Goal: Task Accomplishment & Management: Complete application form

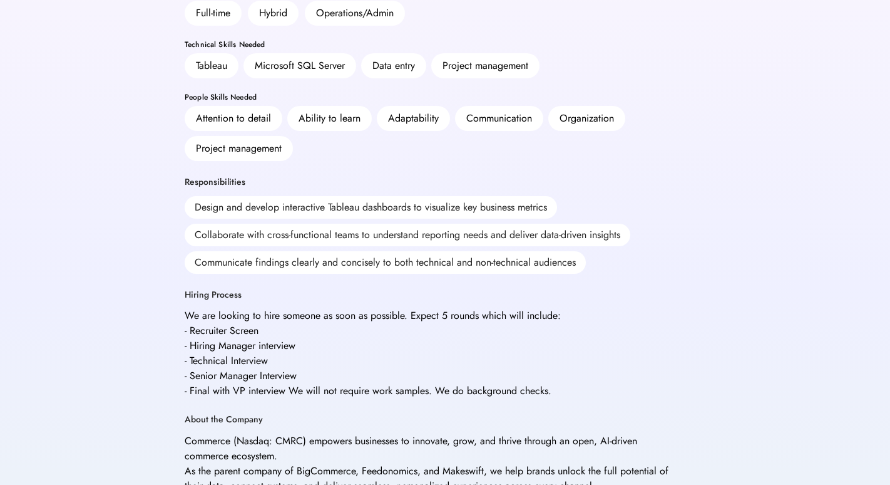
scroll to position [366, 0]
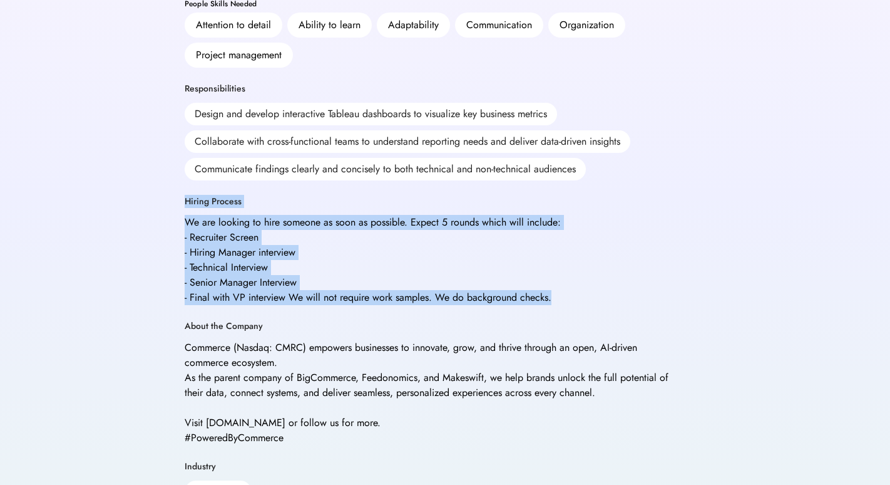
drag, startPoint x: 179, startPoint y: 173, endPoint x: 557, endPoint y: 272, distance: 390.9
click at [557, 272] on div "Back Apply Externally Analytics Analyst I - Hybrid Commerce Posted [DATE] 5:48 …" at bounding box center [445, 195] width 551 height 1122
click at [437, 279] on div "Analytics Analyst I - Hybrid Commerce Posted [DATE] 5:48 pm We are seeking an a…" at bounding box center [445, 219] width 521 height 1041
drag, startPoint x: 578, startPoint y: 264, endPoint x: 173, endPoint y: 171, distance: 415.1
click at [173, 171] on div "Back Apply Externally Analytics Analyst I - Hybrid Commerce Posted [DATE] 5:48 …" at bounding box center [445, 195] width 551 height 1122
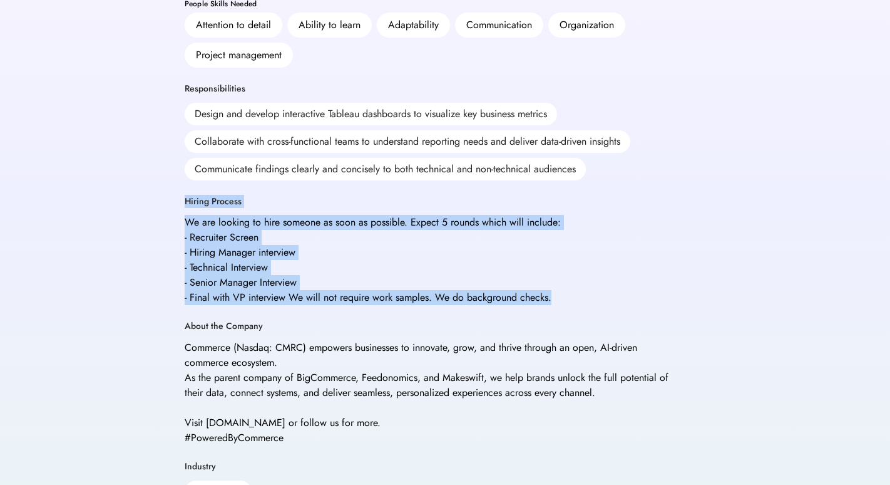
click at [173, 171] on div "Back Apply Externally Analytics Analyst I - Hybrid Commerce Posted [DATE] 5:48 …" at bounding box center [445, 195] width 551 height 1122
drag, startPoint x: 175, startPoint y: 165, endPoint x: 563, endPoint y: 265, distance: 401.1
click at [563, 265] on div "Back Apply Externally Analytics Analyst I - Hybrid Commerce Posted [DATE] 5:48 …" at bounding box center [445, 195] width 551 height 1122
click at [564, 265] on div "Hiring Process We are looking to hire someone as soon as possible. Expect 5 rou…" at bounding box center [429, 250] width 488 height 110
drag, startPoint x: 571, startPoint y: 267, endPoint x: 179, endPoint y: 161, distance: 406.0
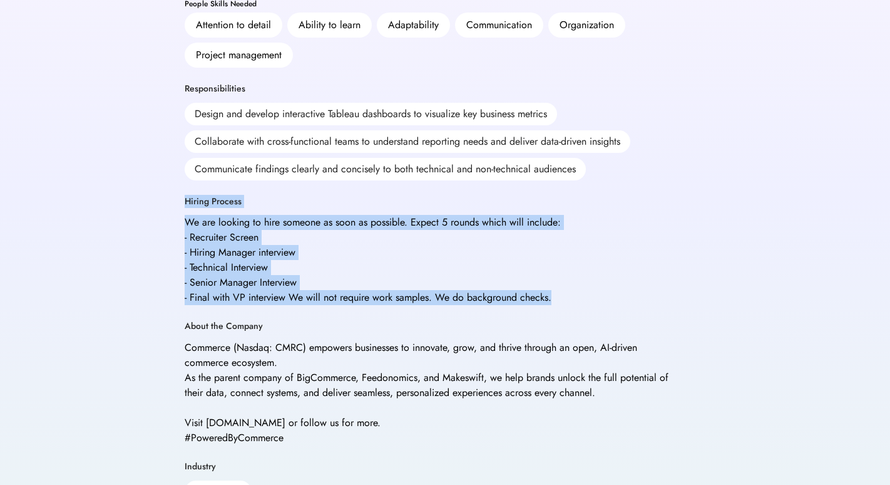
click at [179, 161] on div "Back Apply Externally Analytics Analyst I - Hybrid Commerce Posted [DATE] 5:48 …" at bounding box center [445, 195] width 551 height 1122
click at [179, 160] on div "Back Apply Externally Analytics Analyst I - Hybrid Commerce Posted [DATE] 5:48 …" at bounding box center [445, 195] width 551 height 1122
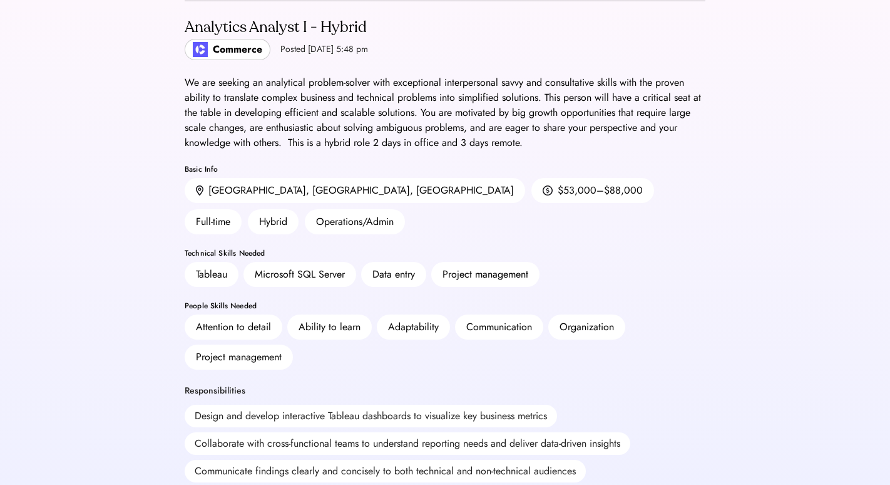
scroll to position [0, 0]
